Goal: Information Seeking & Learning: Learn about a topic

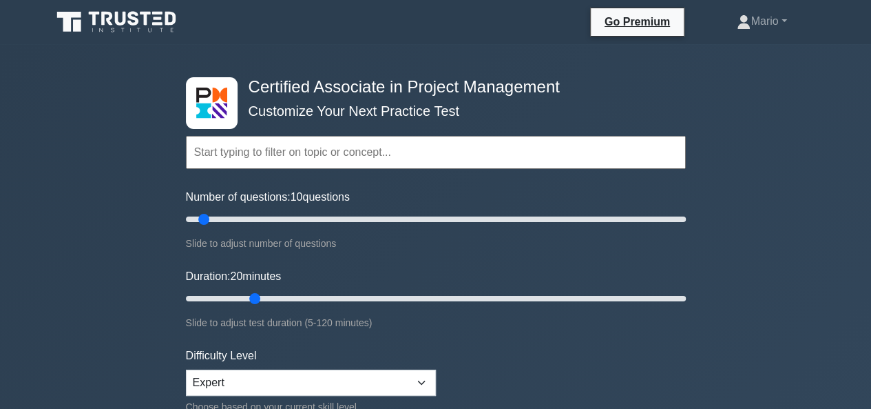
type input "20"
click at [262, 294] on input "Duration: 20 minutes" at bounding box center [436, 298] width 500 height 17
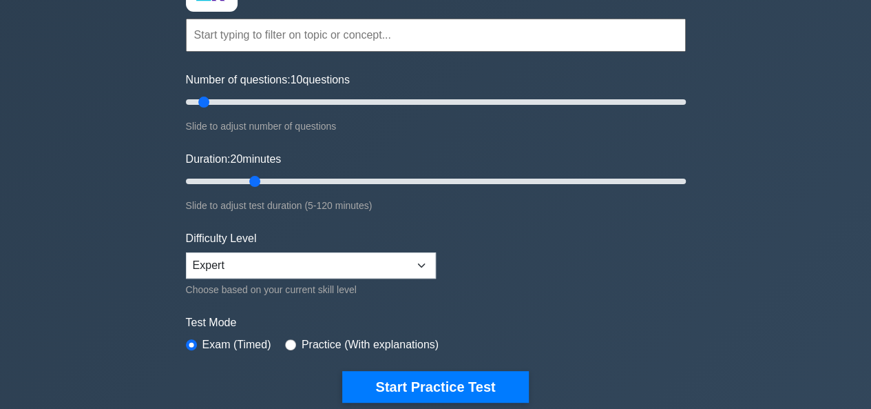
scroll to position [276, 0]
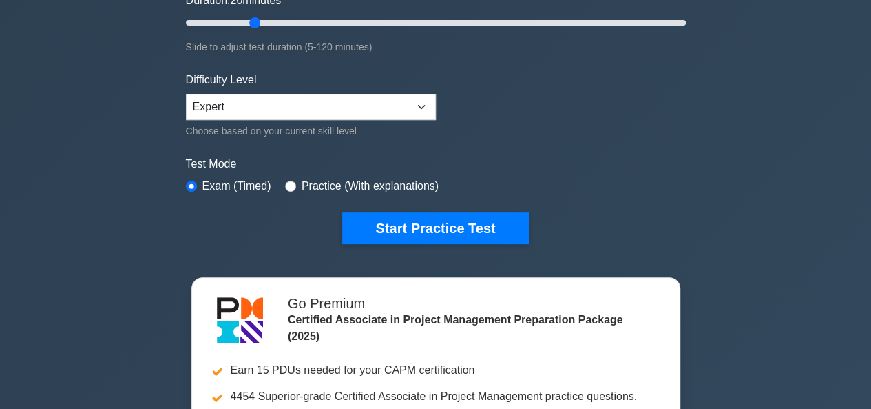
click at [372, 251] on div "Certified Associate in Project Management Customize Your Next Practice Test Top…" at bounding box center [436, 23] width 517 height 508
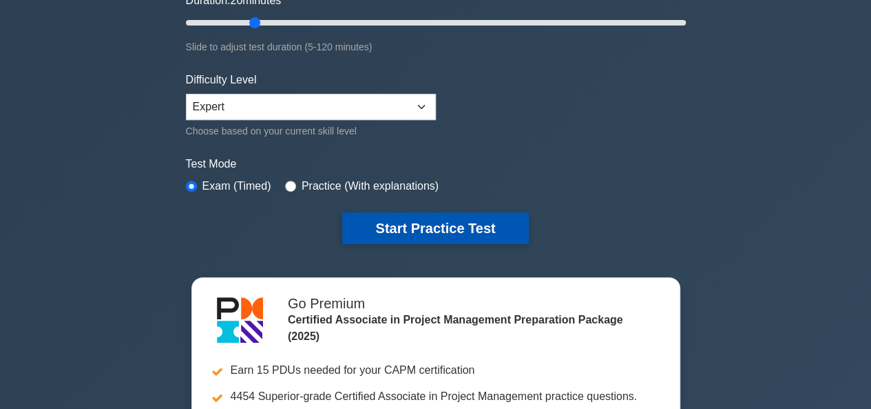
click at [382, 231] on button "Start Practice Test" at bounding box center [435, 228] width 186 height 32
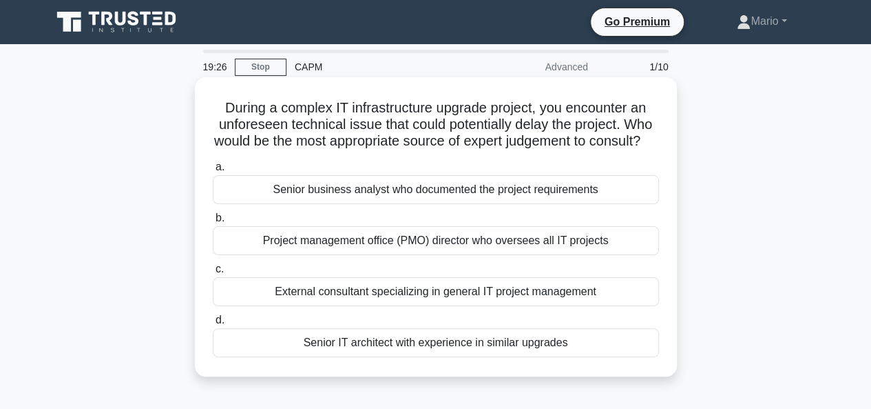
click at [438, 357] on div "Senior IT architect with experience in similar upgrades" at bounding box center [436, 342] width 446 height 29
click at [213, 324] on input "d. Senior IT architect with experience in similar upgrades" at bounding box center [213, 320] width 0 height 9
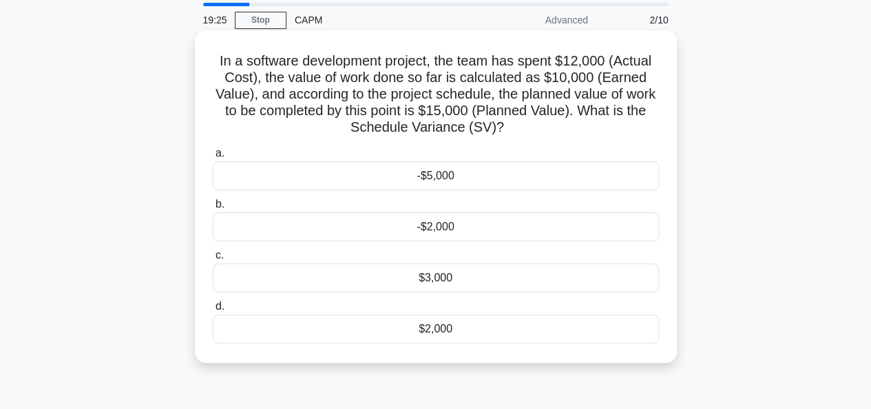
scroll to position [69, 0]
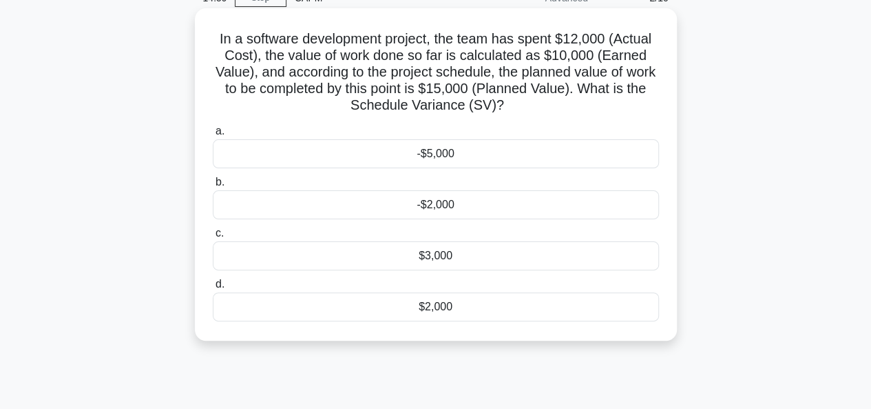
drag, startPoint x: 466, startPoint y: 116, endPoint x: 425, endPoint y: 78, distance: 56.5
click at [425, 78] on h5 "In a software development project, the team has spent $12,000 (Actual Cost), th…" at bounding box center [436, 72] width 449 height 84
click at [433, 155] on div "-$5,000" at bounding box center [436, 153] width 446 height 29
click at [213, 136] on input "a. -$5,000" at bounding box center [213, 131] width 0 height 9
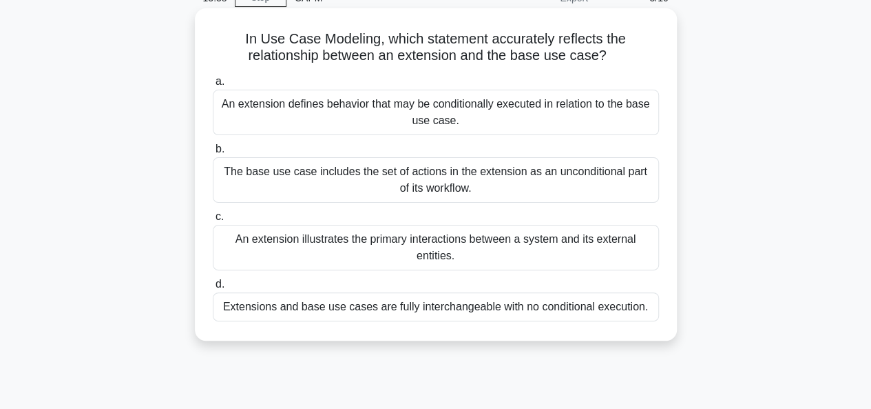
click at [433, 252] on div "An extension illustrates the primary interactions between a system and its exte…" at bounding box center [436, 247] width 446 height 45
click at [213, 221] on input "c. An extension illustrates the primary interactions between a system and its e…" at bounding box center [213, 216] width 0 height 9
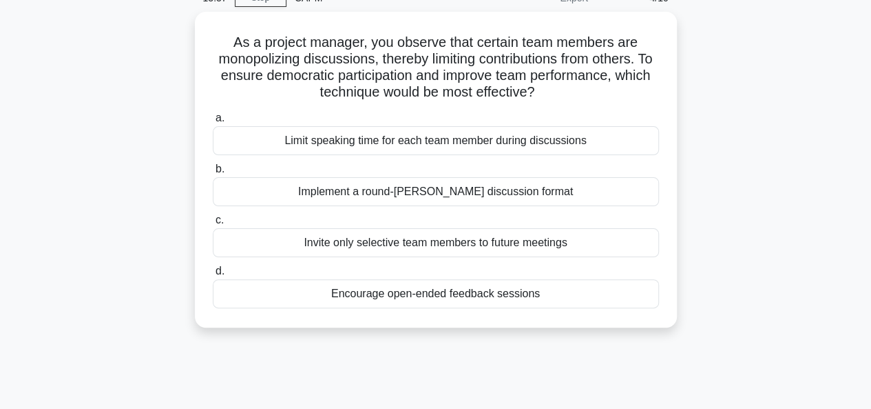
scroll to position [0, 0]
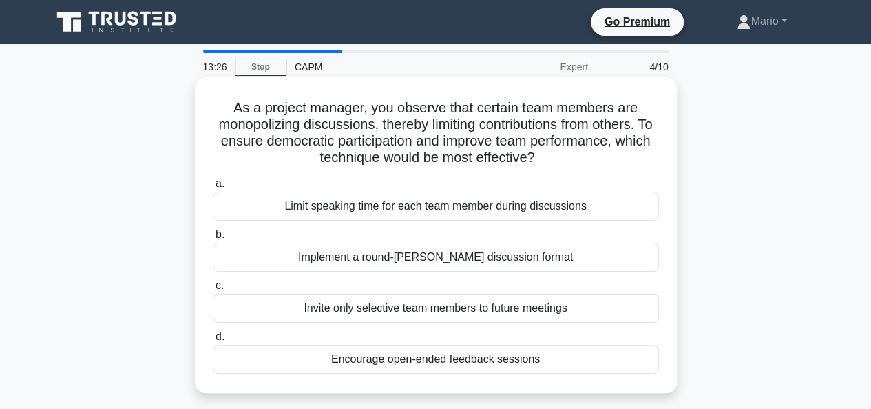
click at [415, 264] on div "Implement a round-robin discussion format" at bounding box center [436, 257] width 446 height 29
click at [213, 239] on input "b. Implement a round-robin discussion format" at bounding box center [213, 234] width 0 height 9
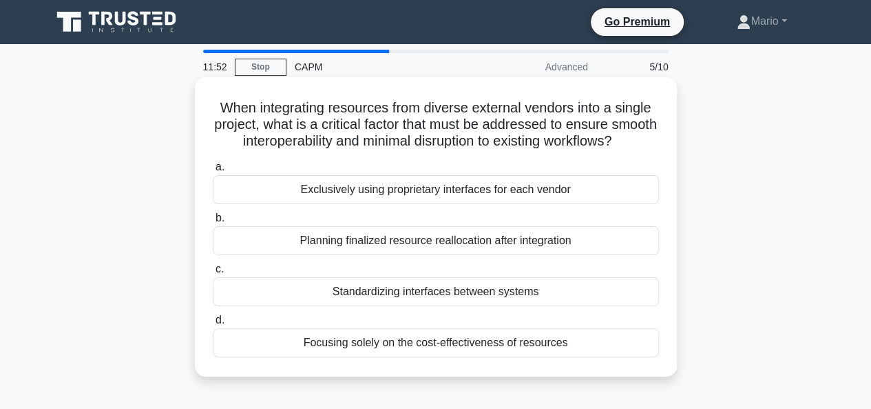
click at [435, 306] on div "Standardizing interfaces between systems" at bounding box center [436, 291] width 446 height 29
click at [213, 274] on input "c. Standardizing interfaces between systems" at bounding box center [213, 269] width 0 height 9
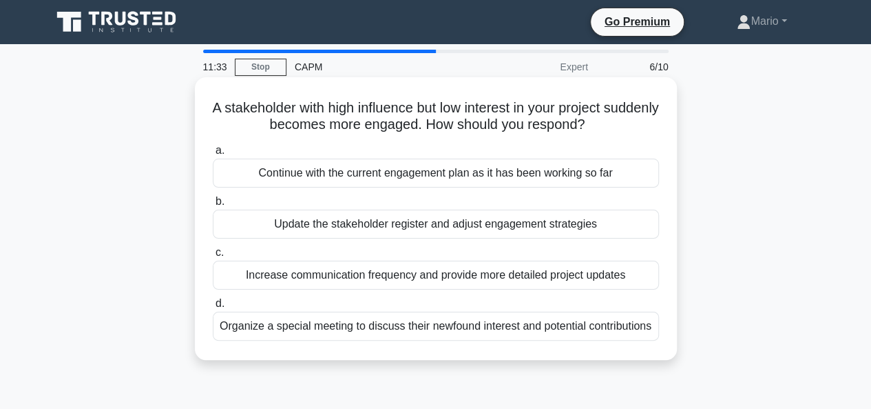
click at [433, 223] on div "Update the stakeholder register and adjust engagement strategies" at bounding box center [436, 223] width 446 height 29
click at [213, 206] on input "b. Update the stakeholder register and adjust engagement strategies" at bounding box center [213, 201] width 0 height 9
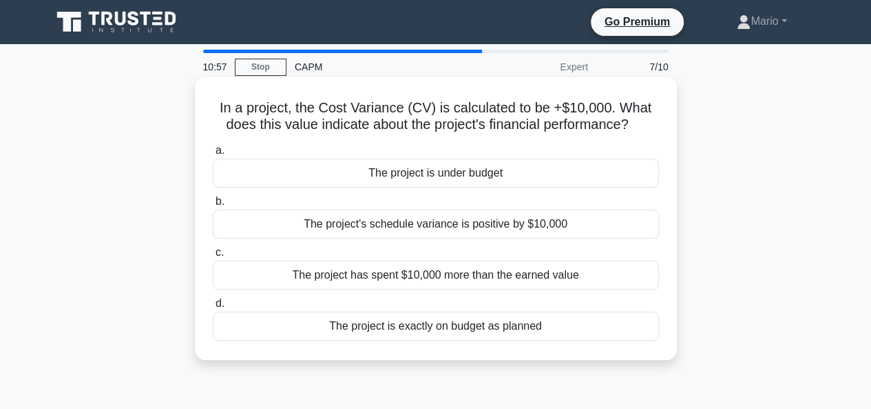
click at [444, 223] on div "The project's schedule variance is positive by $10,000" at bounding box center [436, 223] width 446 height 29
click at [213, 206] on input "b. The project's schedule variance is positive by $10,000" at bounding box center [213, 201] width 0 height 9
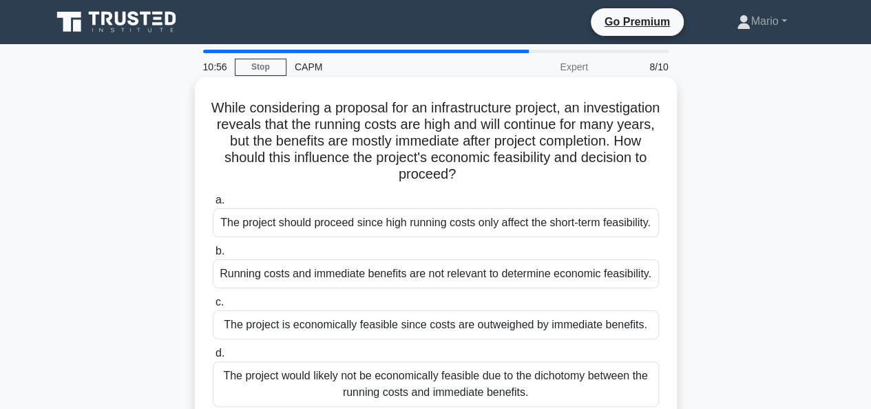
scroll to position [69, 0]
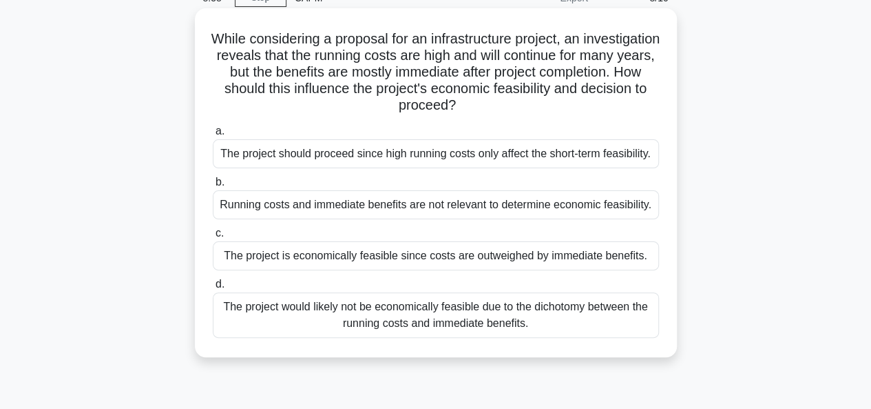
drag, startPoint x: 510, startPoint y: 105, endPoint x: 522, endPoint y: 97, distance: 14.5
click at [522, 97] on h5 "While considering a proposal for an infrastructure project, an investigation re…" at bounding box center [436, 72] width 449 height 84
click at [438, 311] on div "The project would likely not be economically feasible due to the dichotomy betw…" at bounding box center [436, 314] width 446 height 45
click at [213, 289] on input "d. The project would likely not be economically feasible due to the dichotomy b…" at bounding box center [213, 284] width 0 height 9
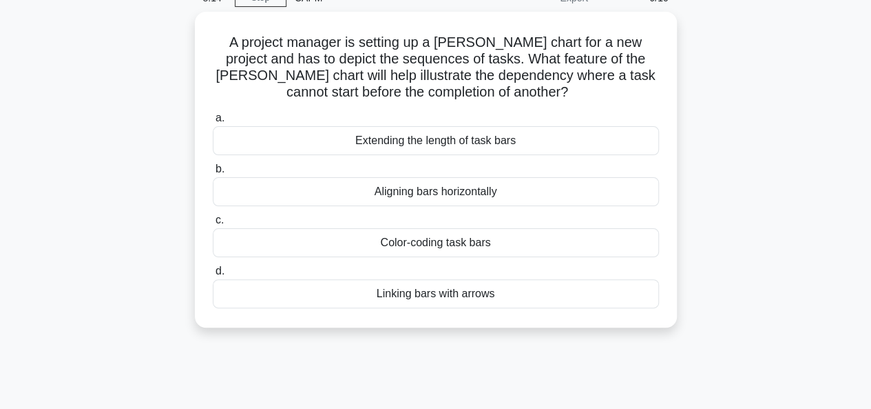
scroll to position [0, 0]
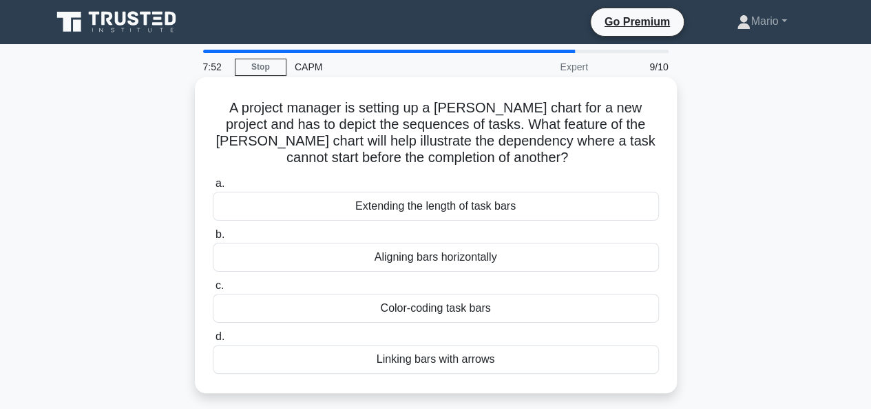
click at [429, 305] on div "Color-coding task bars" at bounding box center [436, 307] width 446 height 29
click at [213, 290] on input "c. Color-coding task bars" at bounding box center [213, 285] width 0 height 9
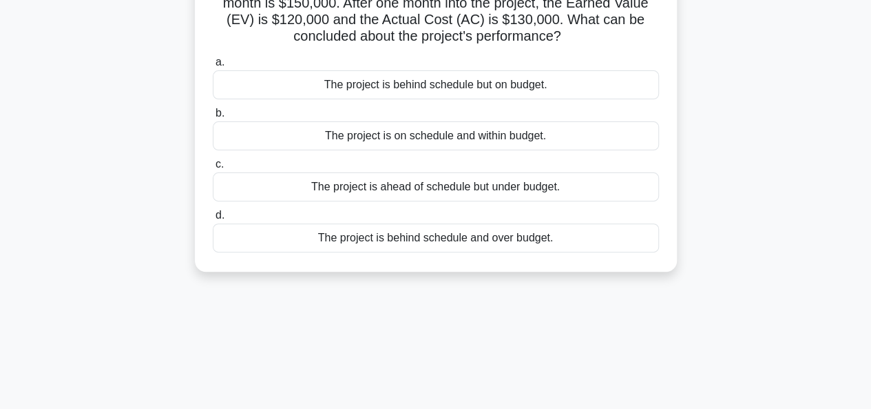
scroll to position [69, 0]
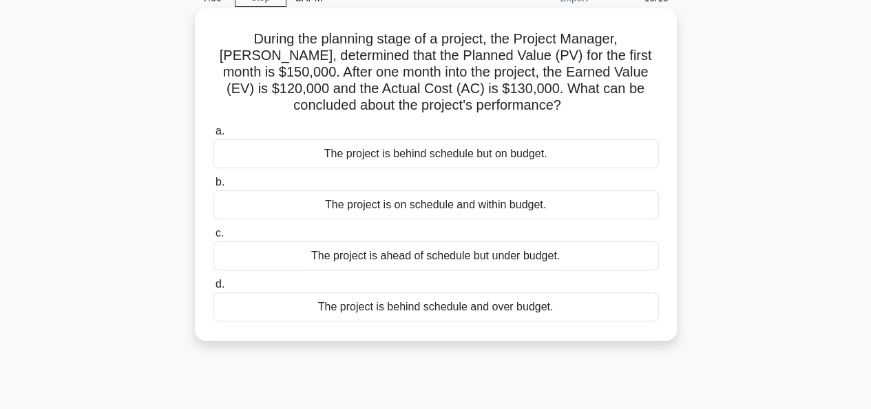
click at [433, 305] on div "The project is behind schedule and over budget." at bounding box center [436, 306] width 446 height 29
click at [213, 289] on input "d. The project is behind schedule and over budget." at bounding box center [213, 284] width 0 height 9
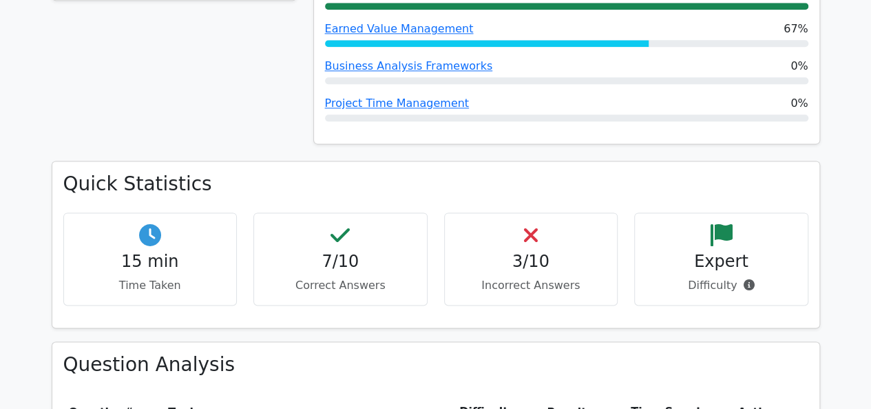
scroll to position [1102, 0]
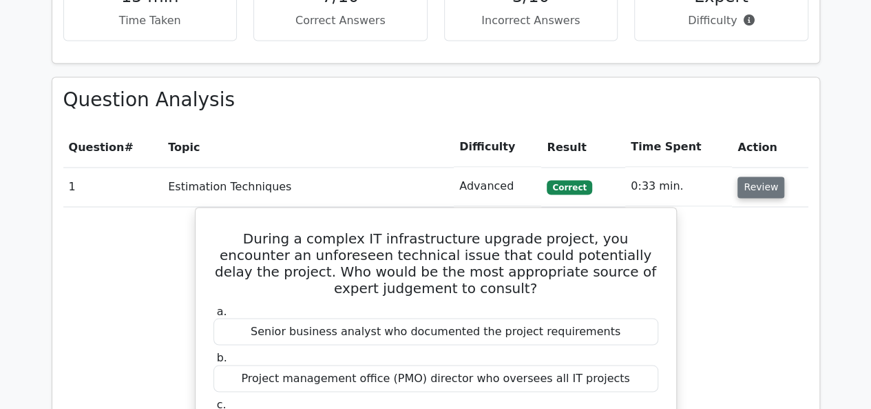
click at [739, 176] on button "Review" at bounding box center [761, 186] width 47 height 21
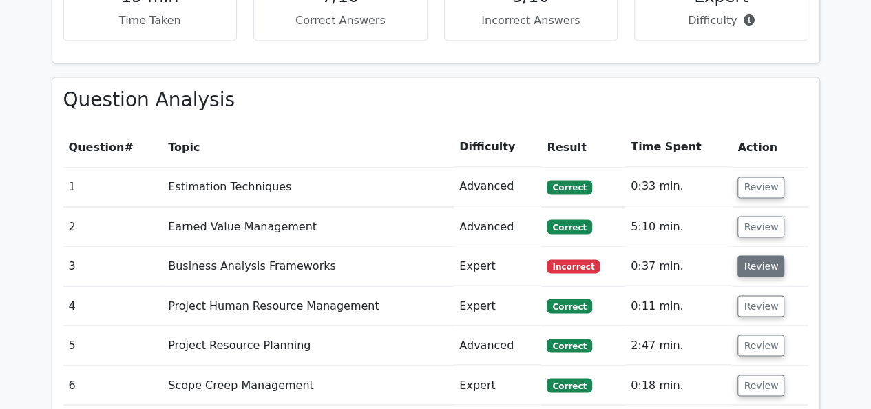
click at [752, 255] on button "Review" at bounding box center [761, 265] width 47 height 21
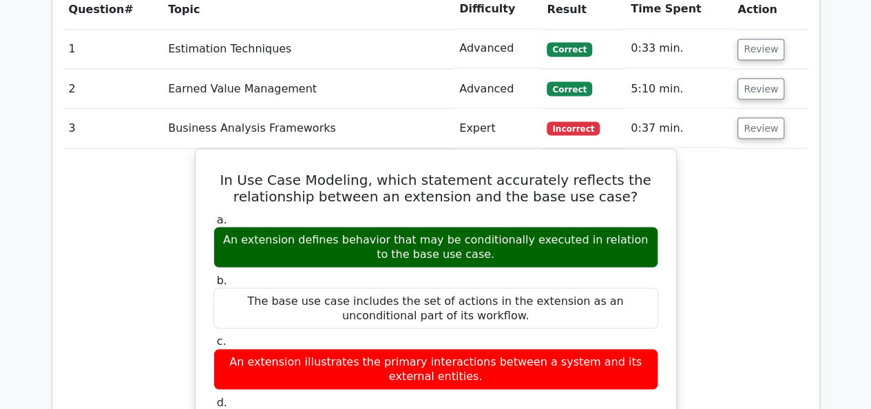
scroll to position [1171, 0]
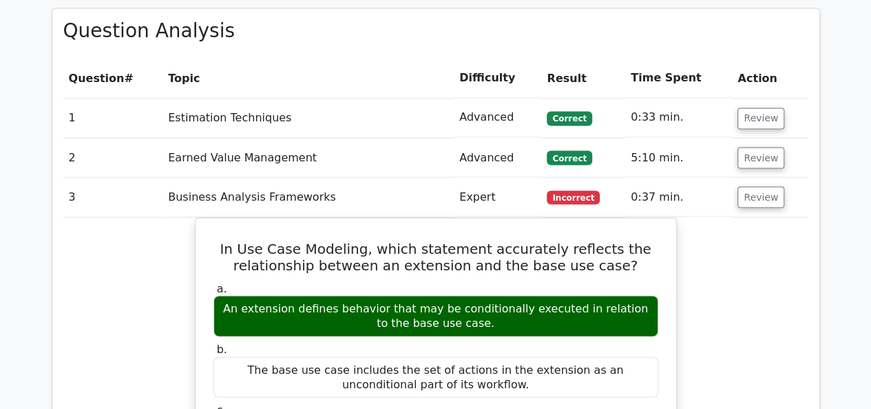
click at [734, 177] on td "Review" at bounding box center [770, 196] width 76 height 39
click at [747, 186] on button "Review" at bounding box center [761, 196] width 47 height 21
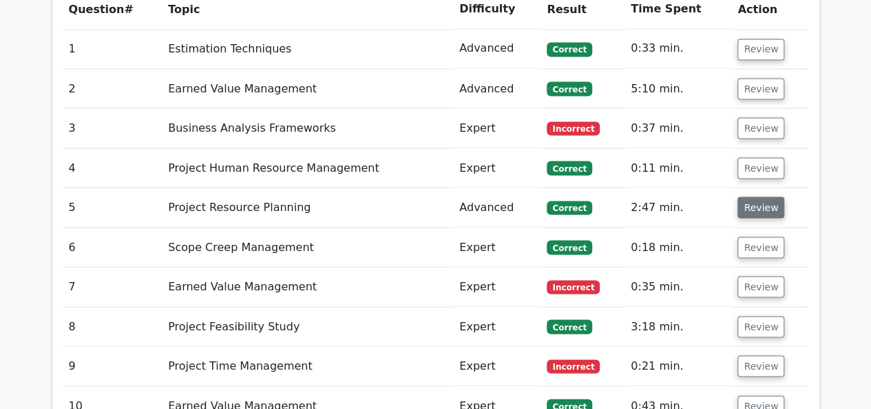
scroll to position [1309, 0]
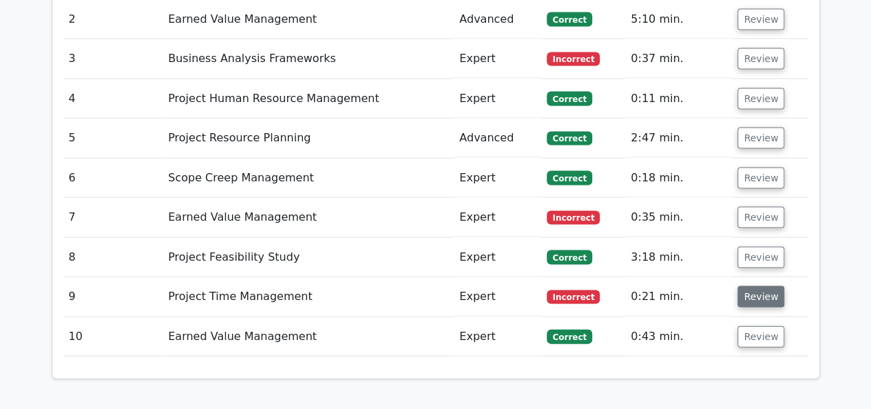
click at [747, 286] on button "Review" at bounding box center [761, 296] width 47 height 21
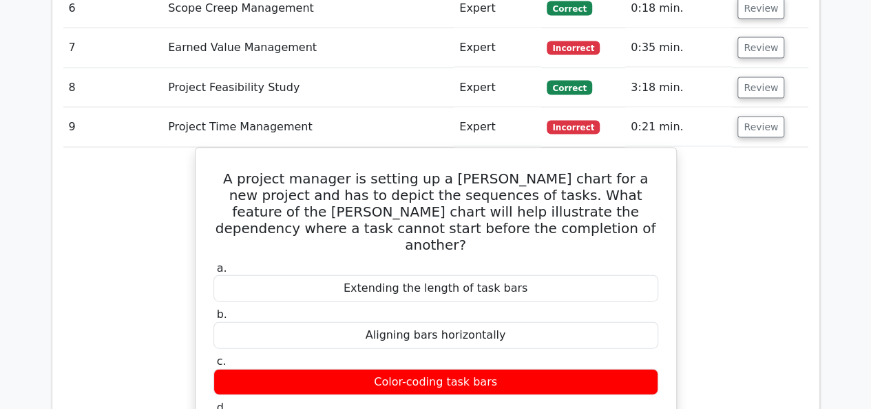
scroll to position [1378, 0]
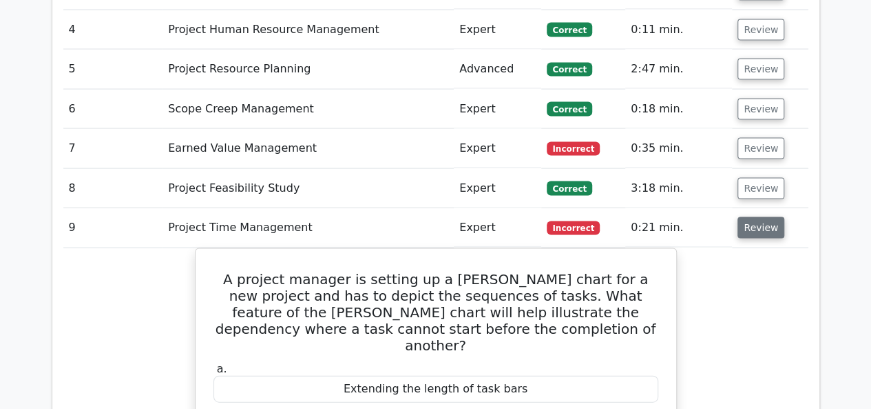
click at [764, 217] on button "Review" at bounding box center [761, 227] width 47 height 21
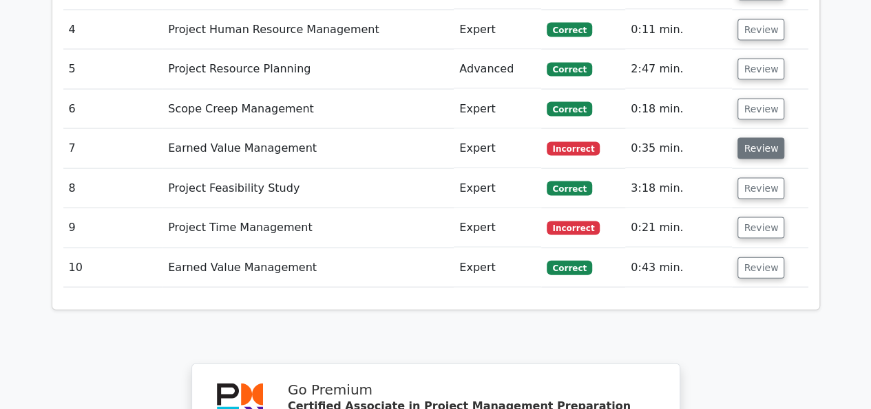
click at [765, 138] on button "Review" at bounding box center [761, 148] width 47 height 21
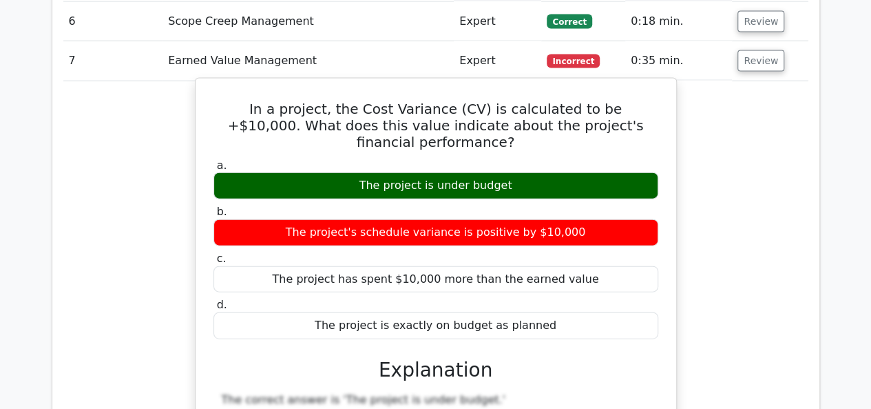
scroll to position [1516, 0]
